Goal: Information Seeking & Learning: Learn about a topic

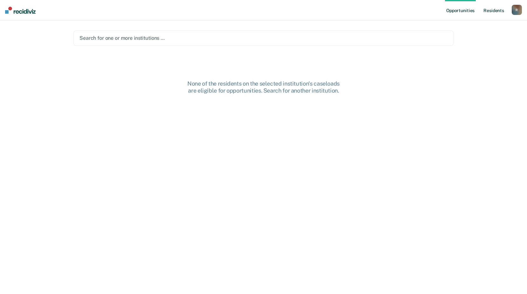
click at [490, 9] on link "Resident s" at bounding box center [493, 10] width 23 height 20
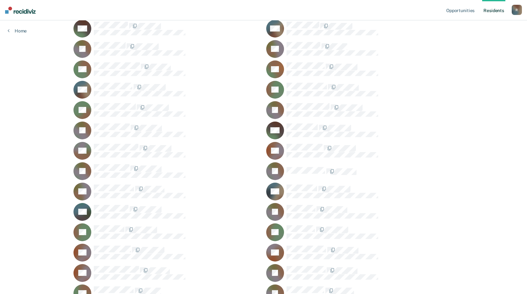
scroll to position [19231, 0]
